Goal: Complete application form

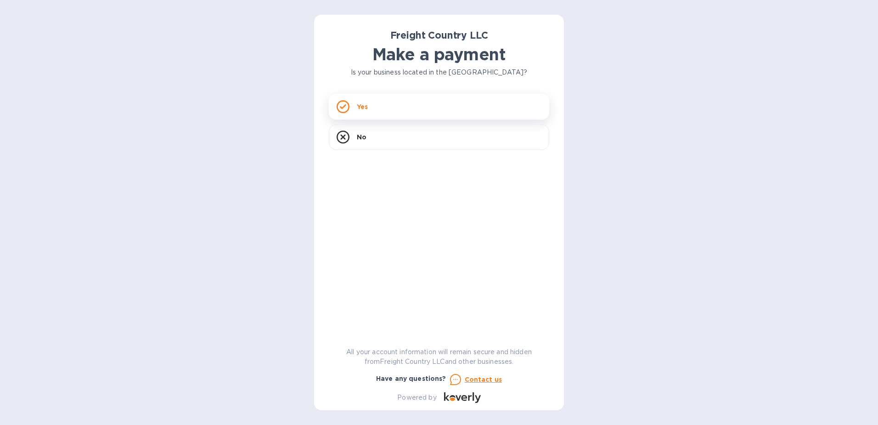
click at [452, 98] on div "Yes" at bounding box center [439, 107] width 221 height 26
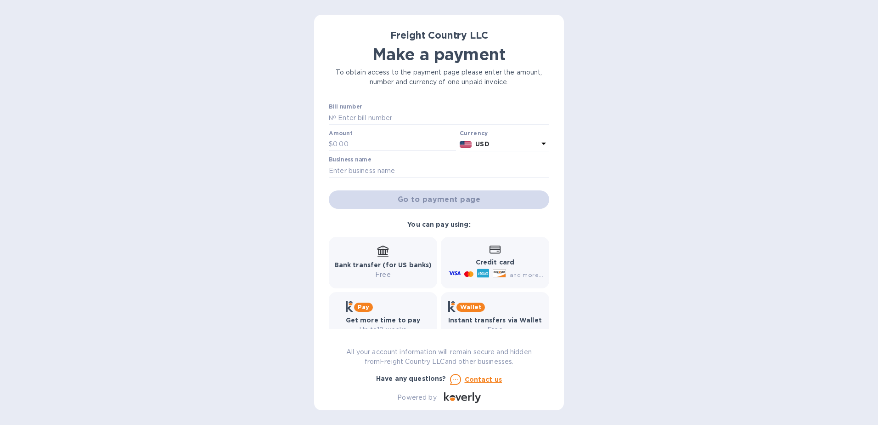
click at [526, 278] on div "and more..." at bounding box center [526, 275] width 37 height 10
click at [523, 257] on p "Credit card" at bounding box center [495, 262] width 96 height 10
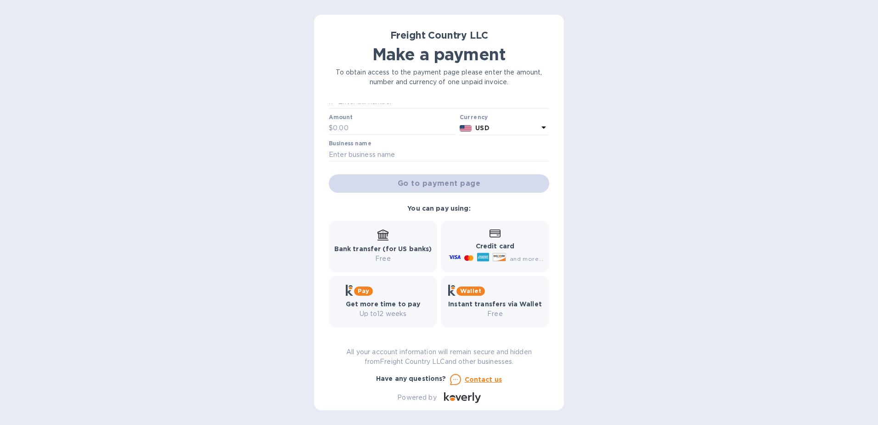
scroll to position [20, 0]
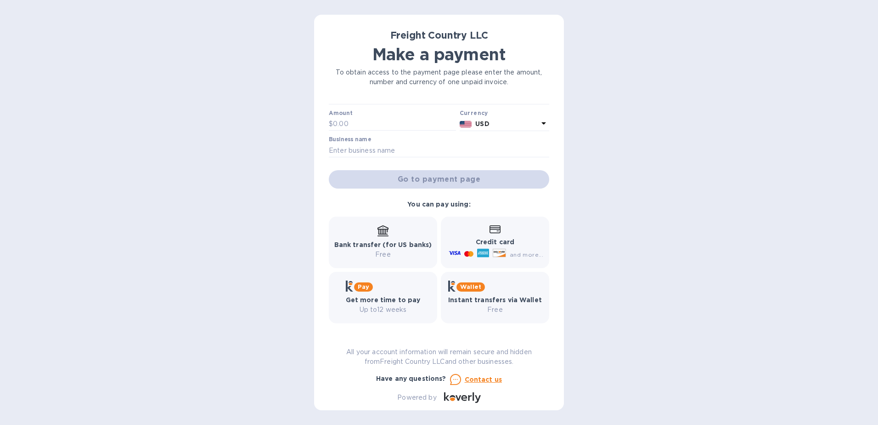
click at [514, 234] on div "Credit card and more..." at bounding box center [495, 242] width 96 height 35
click at [384, 250] on p "Free" at bounding box center [383, 254] width 98 height 10
click at [483, 258] on icon at bounding box center [483, 253] width 12 height 12
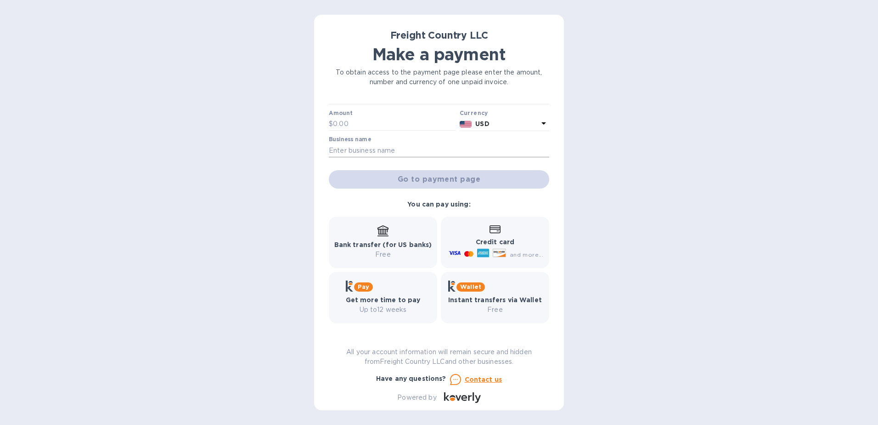
click at [355, 144] on div "Business name" at bounding box center [439, 146] width 221 height 21
click at [351, 149] on input "text" at bounding box center [439, 150] width 221 height 14
